Goal: Check status: Check status

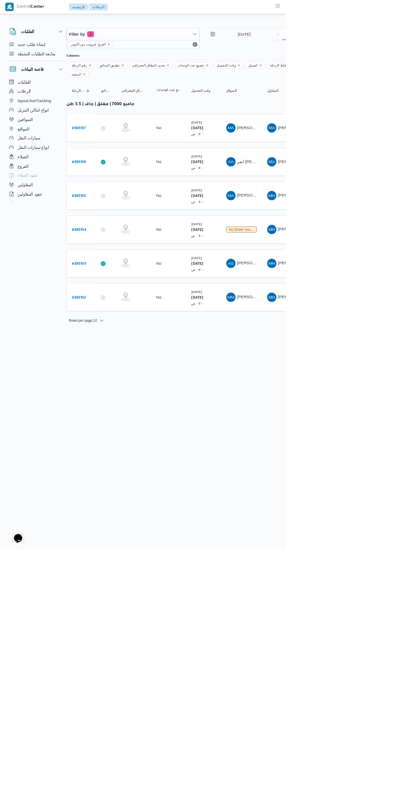
click at [414, 136] on div "12" at bounding box center [414, 136] width 14 height 14
type input "[DATE]"
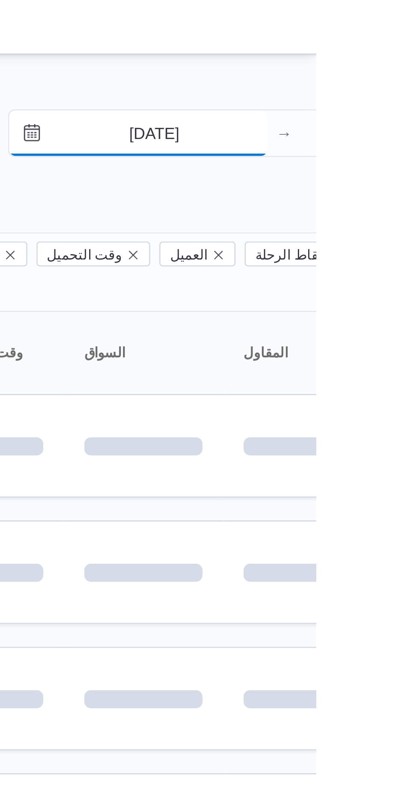
click at [369, 58] on input "[DATE]" at bounding box center [353, 50] width 97 height 17
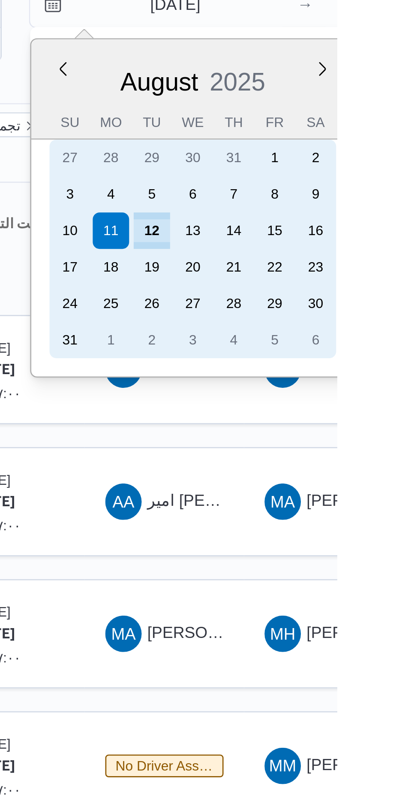
click at [357, 133] on div "12" at bounding box center [351, 136] width 14 height 14
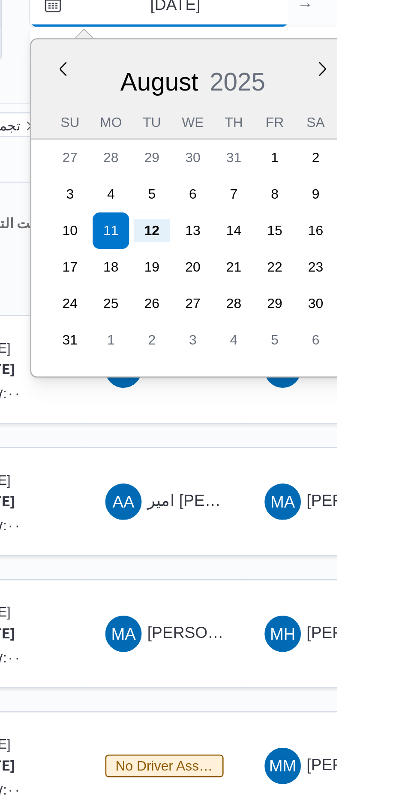
type input "[DATE]"
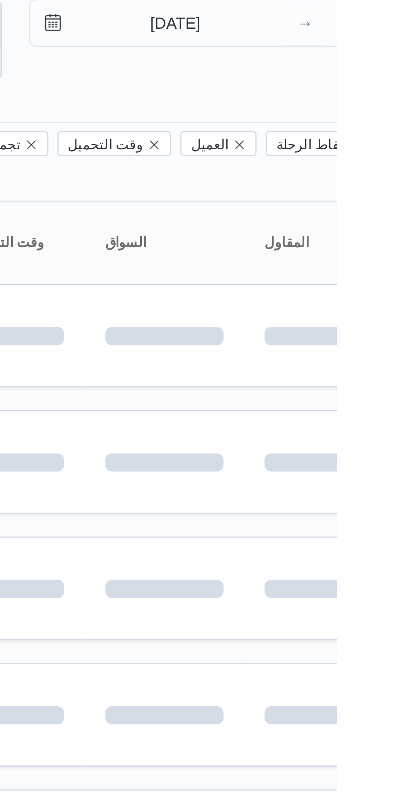
click at [420, 71] on div "[DATE] → [DATE]" at bounding box center [402, 56] width 196 height 31
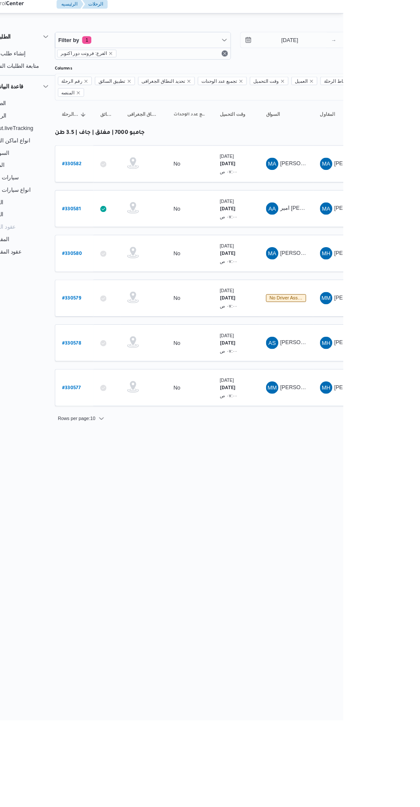
scroll to position [0, 12]
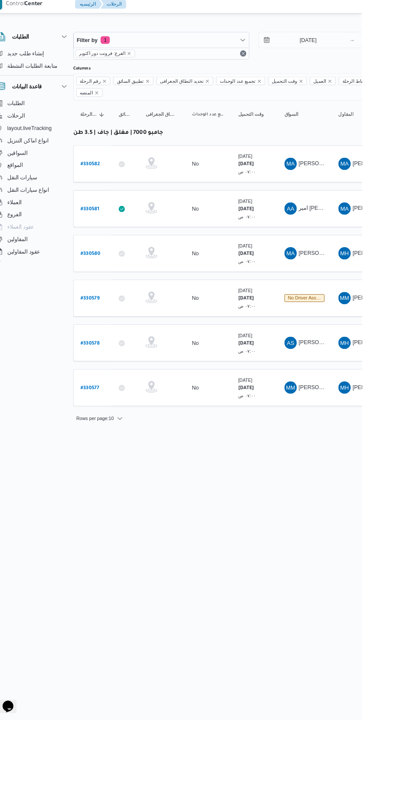
click at [123, 335] on b "# 330579" at bounding box center [117, 338] width 21 height 6
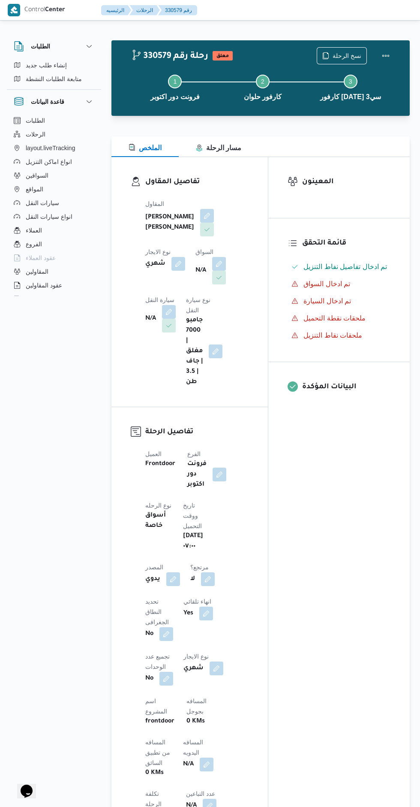
click at [212, 271] on button "button" at bounding box center [219, 264] width 14 height 14
click at [168, 324] on icon "Open list of options" at bounding box center [166, 325] width 7 height 7
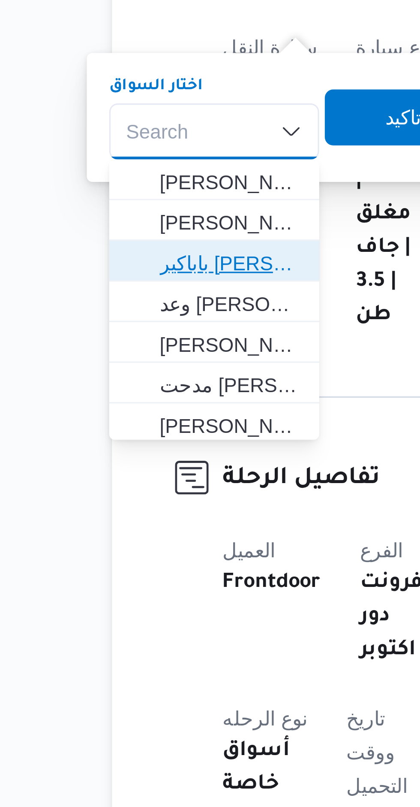
click at [155, 371] on span "باباكير [PERSON_NAME] خريف ادم" at bounding box center [148, 366] width 44 height 10
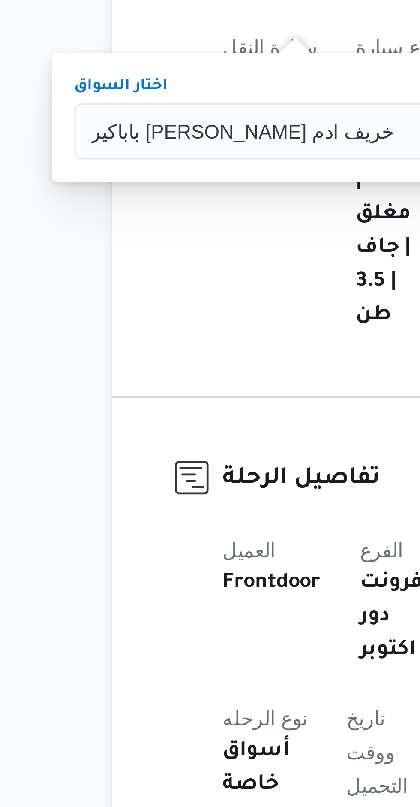
click at [233, 324] on span "تاكيد" at bounding box center [257, 321] width 48 height 17
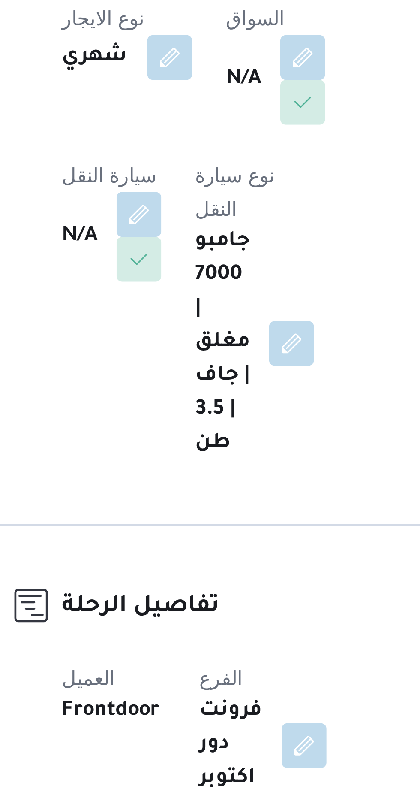
click at [176, 305] on button "button" at bounding box center [169, 312] width 14 height 14
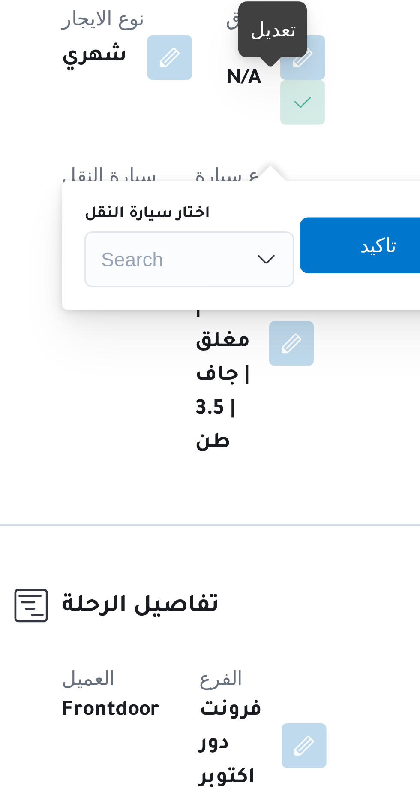
click at [197, 324] on div "Search" at bounding box center [184, 325] width 64 height 17
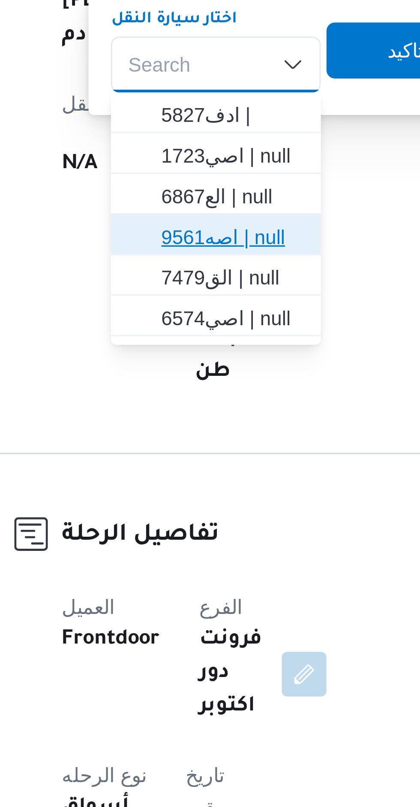
click at [203, 378] on span "اصه9561 | null" at bounding box center [198, 378] width 44 height 10
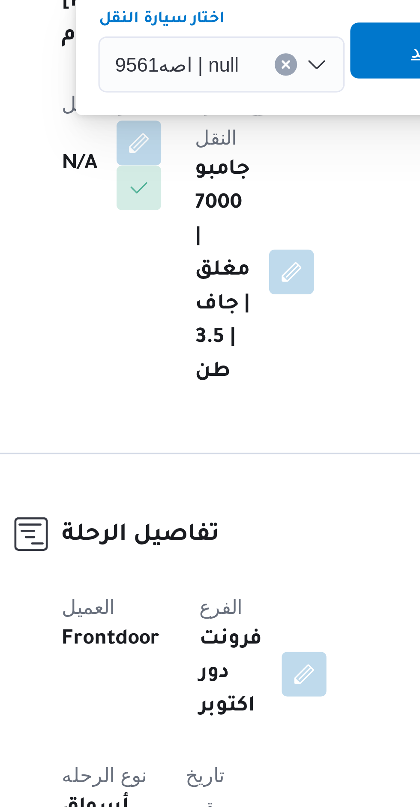
click at [243, 321] on span "تاكيد" at bounding box center [258, 321] width 48 height 17
